Goal: Transaction & Acquisition: Purchase product/service

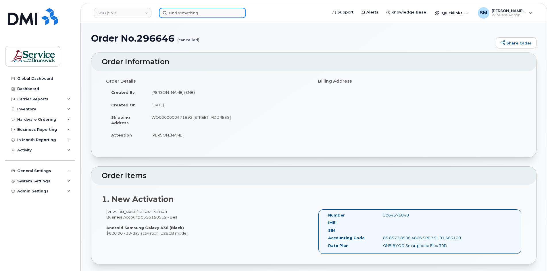
click at [211, 12] on input at bounding box center [202, 13] width 87 height 10
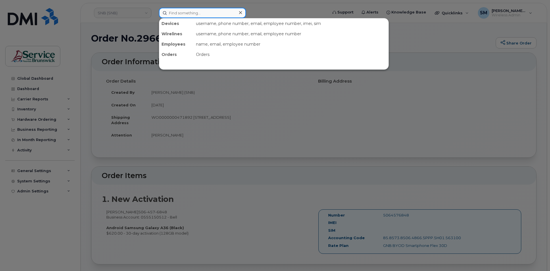
paste input "506-449-5741"
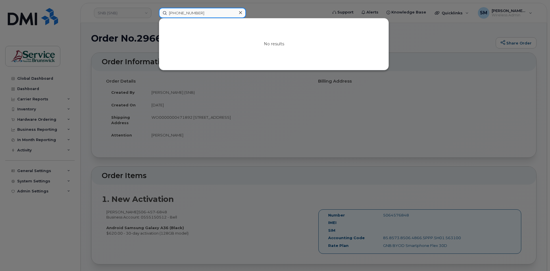
click at [188, 14] on input "506-449-5741" at bounding box center [202, 13] width 87 height 10
drag, startPoint x: 211, startPoint y: 12, endPoint x: 113, endPoint y: 12, distance: 98.0
click at [154, 12] on div "5064495741 No results" at bounding box center [241, 13] width 174 height 10
type input "5064495741"
click at [119, 32] on div at bounding box center [275, 135] width 550 height 271
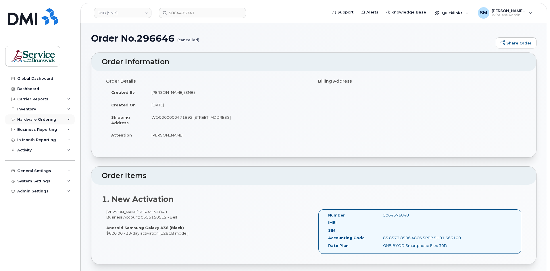
click at [36, 119] on div "Hardware Ordering" at bounding box center [36, 120] width 39 height 5
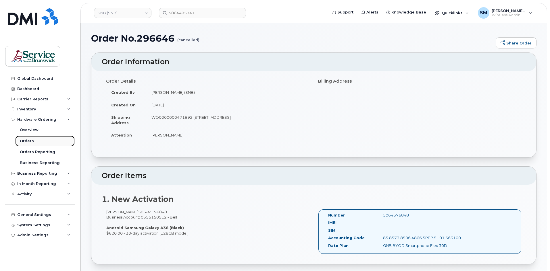
click at [35, 138] on link "Orders" at bounding box center [44, 141] width 59 height 11
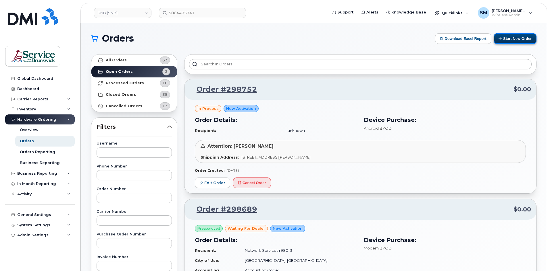
click at [514, 35] on button "Start New Order" at bounding box center [515, 38] width 43 height 11
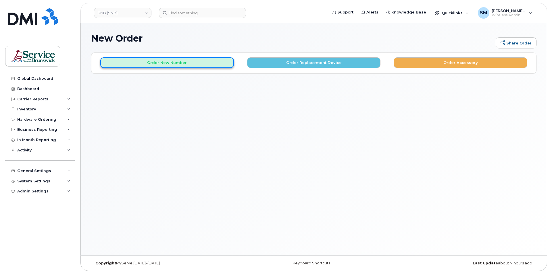
click at [189, 64] on button "Order New Number" at bounding box center [167, 62] width 134 height 11
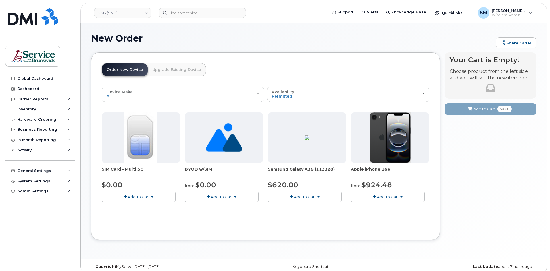
click at [313, 200] on button "Add To Cart" at bounding box center [305, 197] width 74 height 10
click at [303, 214] on link "$620.00 - 30-day activation (128GB model)" at bounding box center [316, 214] width 94 height 7
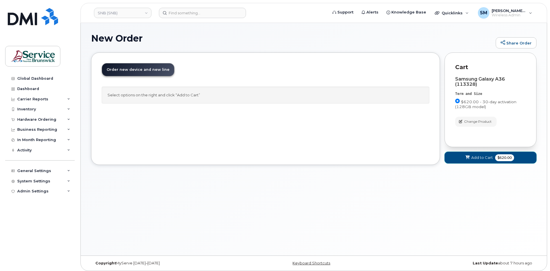
click at [477, 159] on span "Add to Cart" at bounding box center [482, 157] width 22 height 5
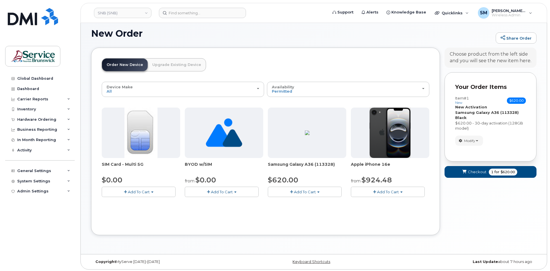
scroll to position [6, 0]
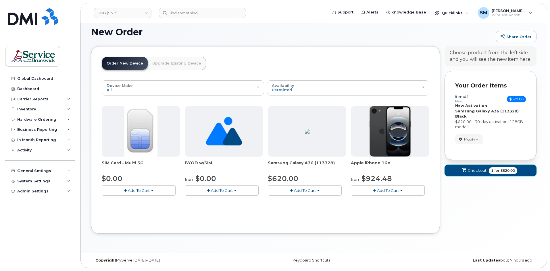
click at [479, 173] on span "Checkout" at bounding box center [477, 170] width 19 height 5
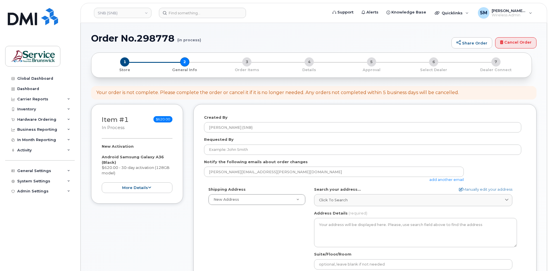
select select
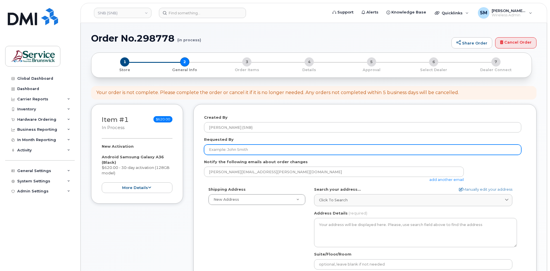
click at [232, 149] on input "Requested By" at bounding box center [362, 150] width 317 height 10
paste input "[PERSON_NAME][EMAIL_ADDRESS][PERSON_NAME][DOMAIN_NAME]"
type input "[PERSON_NAME][EMAIL_ADDRESS][PERSON_NAME][DOMAIN_NAME]"
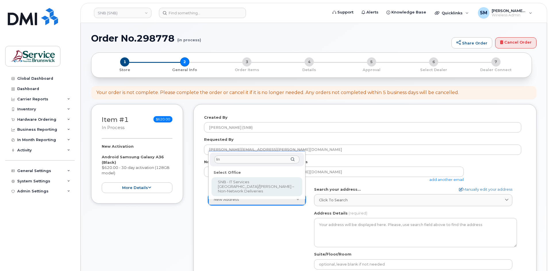
type input "linc"
select select
type textarea "850 Lincoln Rd Fredericton New Brunswick E3B 8B7"
type input "[PERSON_NAME]"
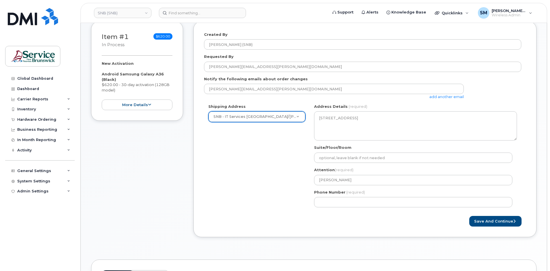
scroll to position [86, 0]
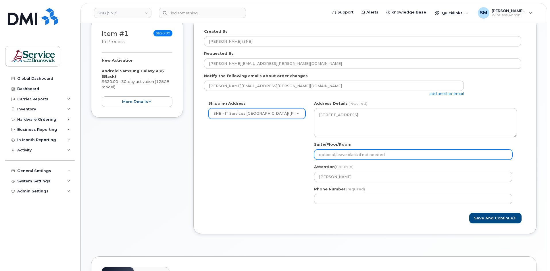
click at [338, 152] on input "Suite/Floor/Room" at bounding box center [413, 155] width 198 height 10
paste input "WO0000000471892"
select select
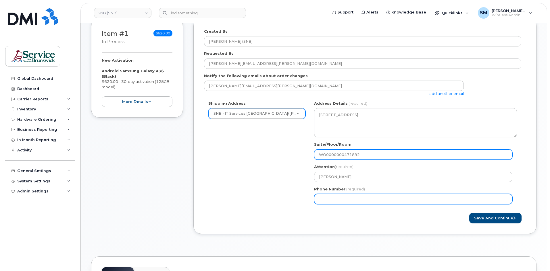
type input "WO0000000471892"
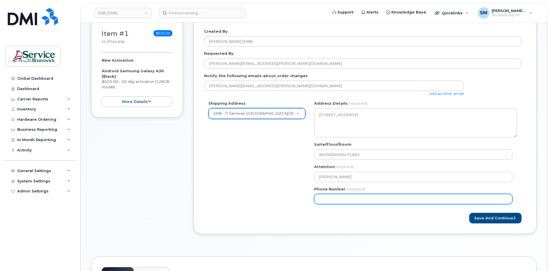
click at [328, 198] on input "Phone Number" at bounding box center [413, 199] width 198 height 10
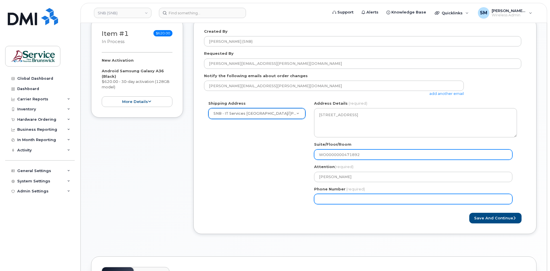
select select
type input "506639633"
select select
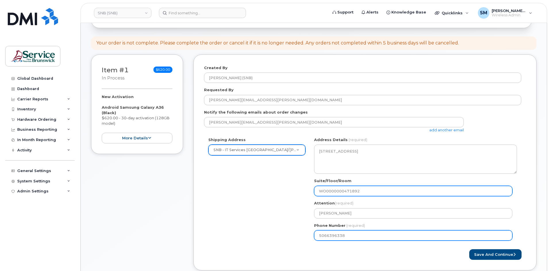
scroll to position [144, 0]
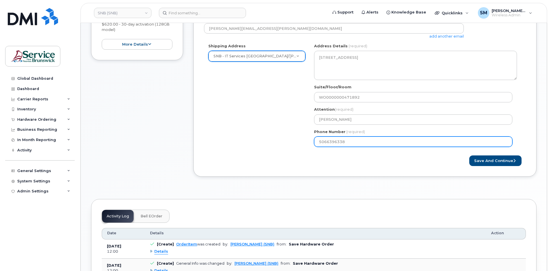
type input "5066396338"
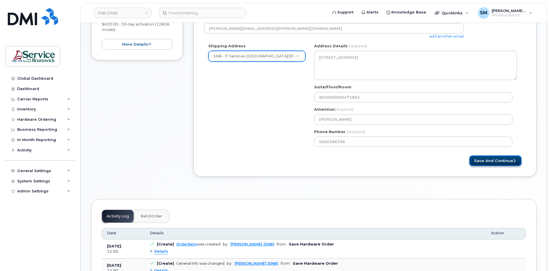
click at [486, 162] on button "Save and Continue" at bounding box center [495, 161] width 52 height 11
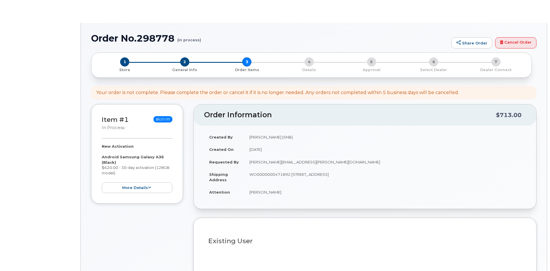
select select
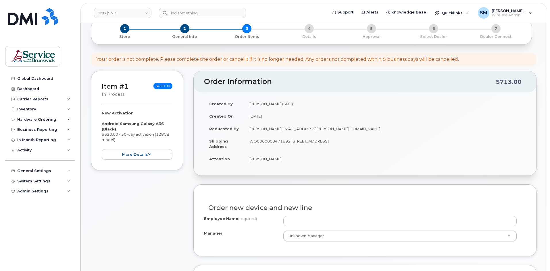
scroll to position [86, 0]
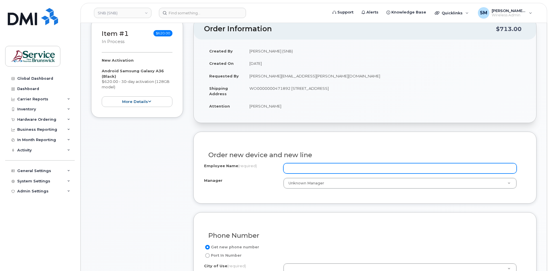
click at [311, 167] on input "Employee Name (required)" at bounding box center [399, 168] width 233 height 10
paste input "[PERSON_NAME]"
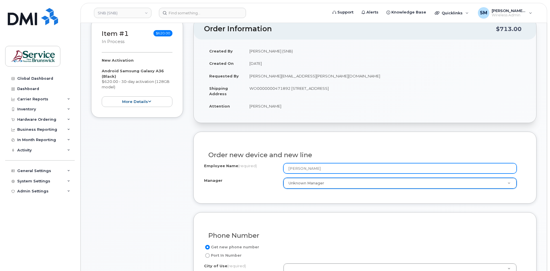
type input "[PERSON_NAME]"
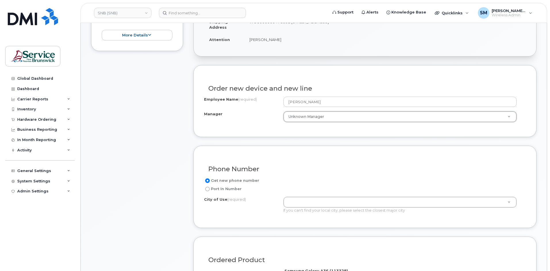
scroll to position [172, 0]
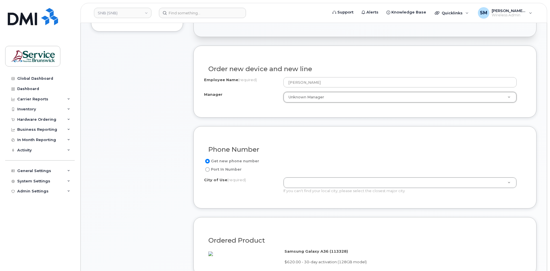
click at [233, 169] on label "Port In Number" at bounding box center [223, 169] width 38 height 7
click at [210, 169] on input "Port In Number" at bounding box center [207, 169] width 5 height 5
radio input "true"
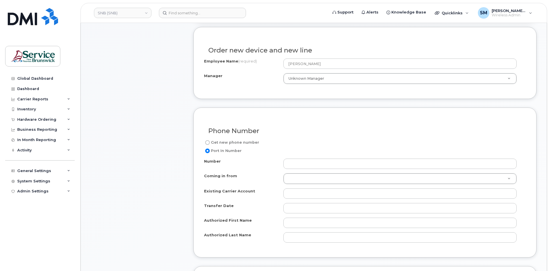
scroll to position [201, 0]
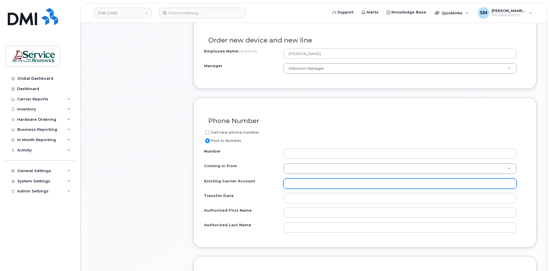
click at [287, 184] on input "Existing Carrier Account" at bounding box center [399, 184] width 233 height 10
paste input "4611943"
type input "4611943"
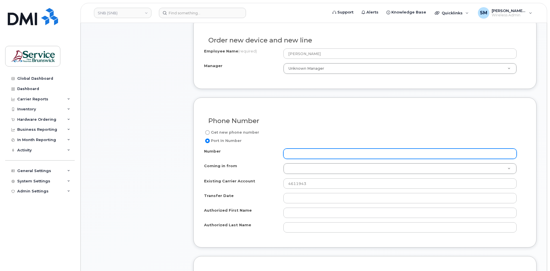
click at [303, 152] on input "Number" at bounding box center [399, 154] width 233 height 10
paste input "5064576848"
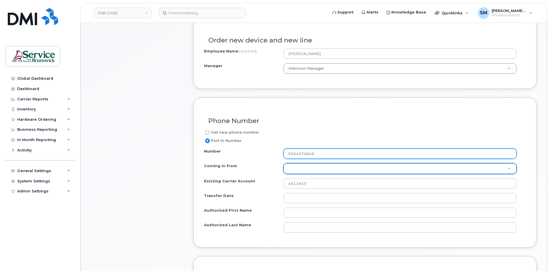
type input "5064576848"
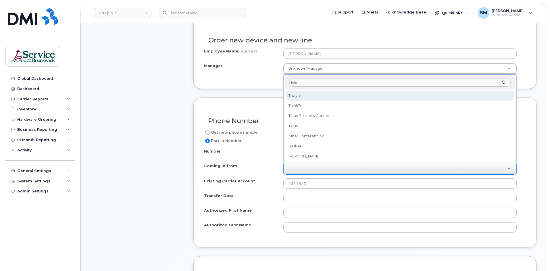
type input "telus"
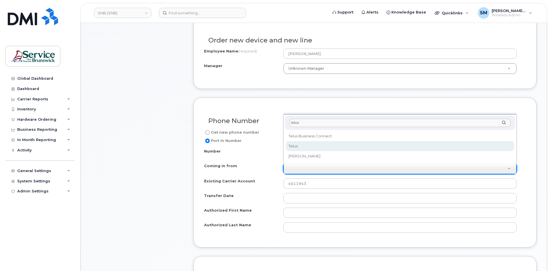
select select "Telus"
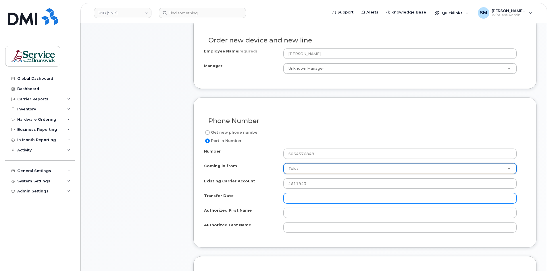
click at [311, 197] on input "Transfer Date" at bounding box center [399, 198] width 233 height 10
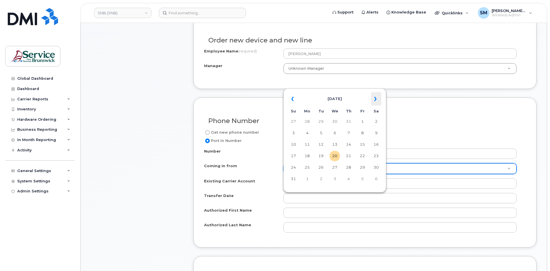
click at [378, 96] on th "»" at bounding box center [376, 99] width 10 height 14
click at [336, 132] on td "10" at bounding box center [335, 133] width 10 height 10
type input "2025-09-10"
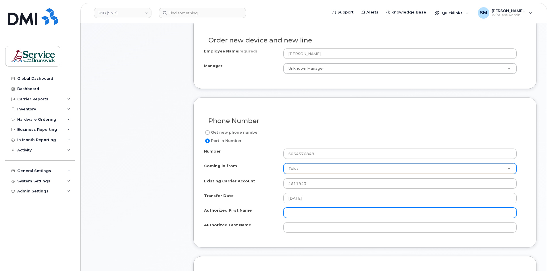
click at [292, 209] on input "Authorized First Name" at bounding box center [399, 213] width 233 height 10
paste input "[PERSON_NAME]"
type input "[PERSON_NAME]"
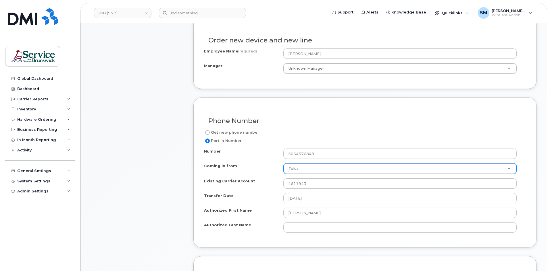
click at [300, 222] on div "Number 5064576848 Coming in from Telus Coming in from Fizz Videotron PublicMobi…" at bounding box center [365, 191] width 322 height 84
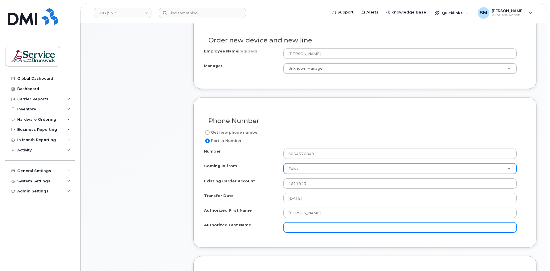
click at [298, 226] on input "Authorized Last Name" at bounding box center [399, 228] width 233 height 10
paste input "[PERSON_NAME]"
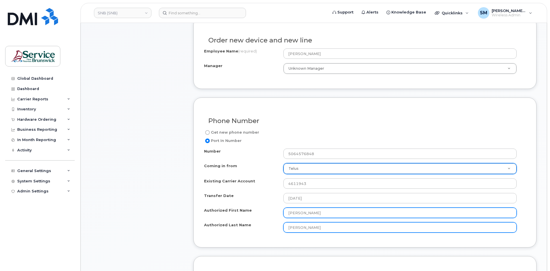
type input "[PERSON_NAME]"
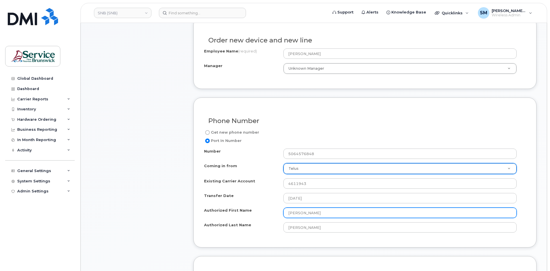
click at [300, 213] on input "[PERSON_NAME]" at bounding box center [399, 213] width 233 height 10
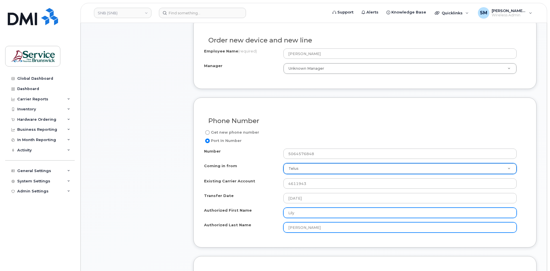
type input "Lily"
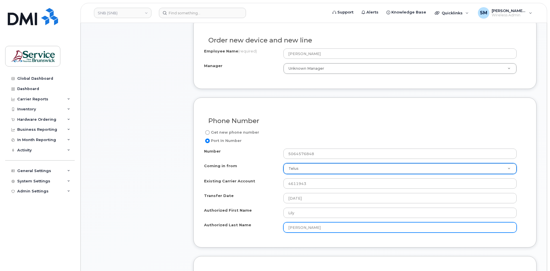
click at [288, 229] on input "[PERSON_NAME]" at bounding box center [399, 228] width 233 height 10
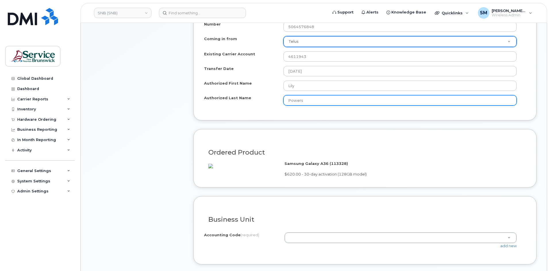
scroll to position [345, 0]
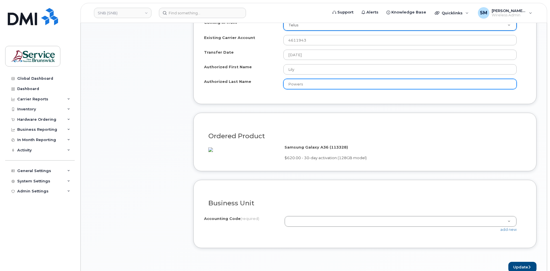
type input "Powers"
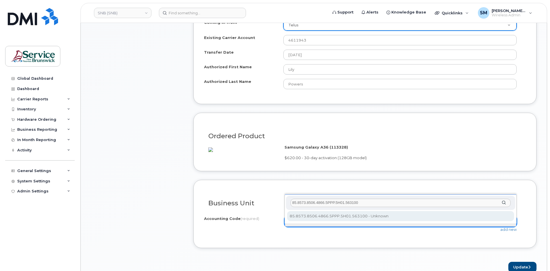
type input "85.8573.8506.4866.5PPP.5H01.563100"
select select "85.8573.8506.4866.5PPP.5H01.563100"
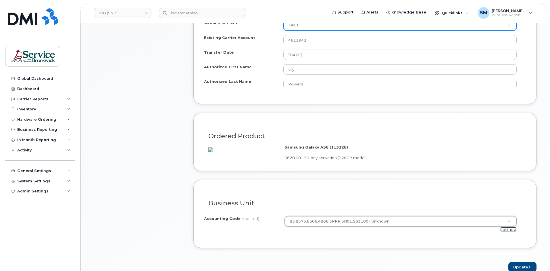
click at [504, 232] on link "add new" at bounding box center [508, 230] width 16 height 5
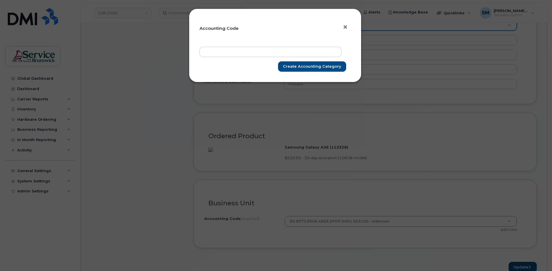
click at [343, 29] on span "×" at bounding box center [344, 27] width 5 height 11
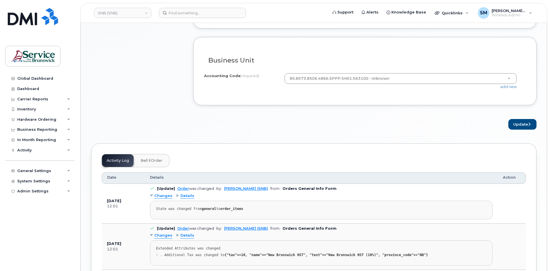
scroll to position [517, 0]
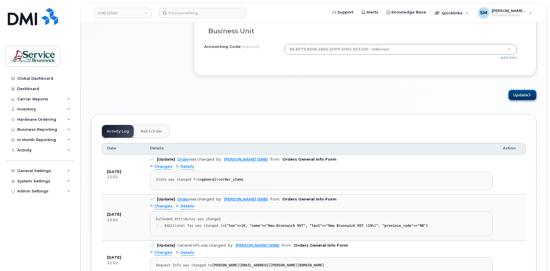
click at [522, 101] on button "Update" at bounding box center [522, 95] width 28 height 11
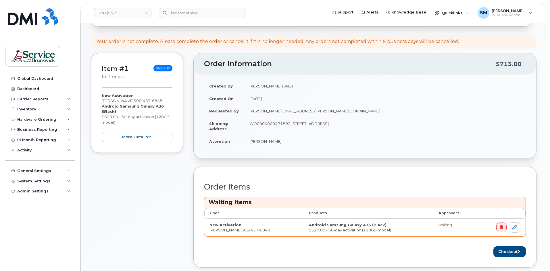
scroll to position [144, 0]
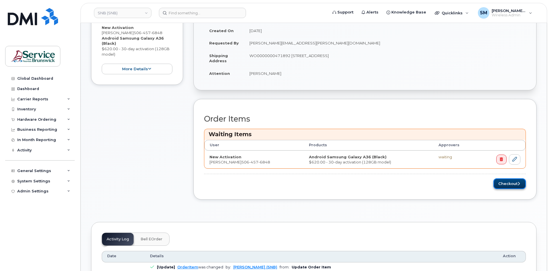
click at [508, 186] on button "Checkout" at bounding box center [509, 184] width 32 height 11
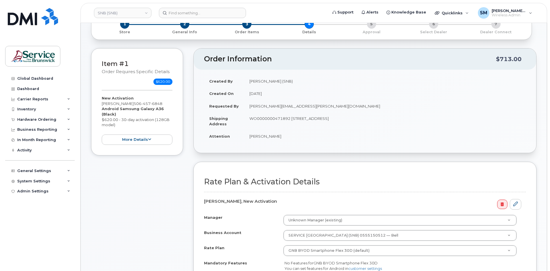
scroll to position [115, 0]
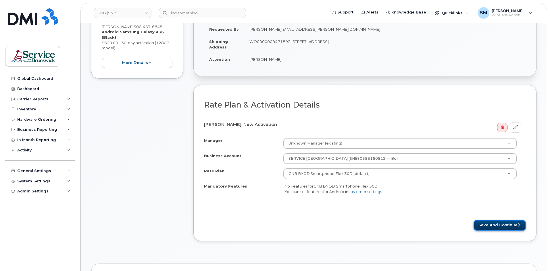
click at [494, 221] on button "Save and Continue" at bounding box center [499, 225] width 52 height 11
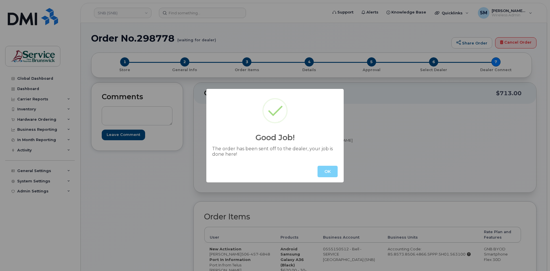
click at [325, 172] on button "OK" at bounding box center [327, 171] width 20 height 11
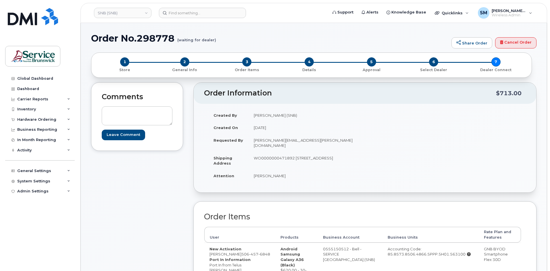
click at [161, 39] on h1 "Order No.298778 (waiting for dealer)" at bounding box center [269, 38] width 357 height 10
copy h1 "298778"
